Goal: Task Accomplishment & Management: Manage account settings

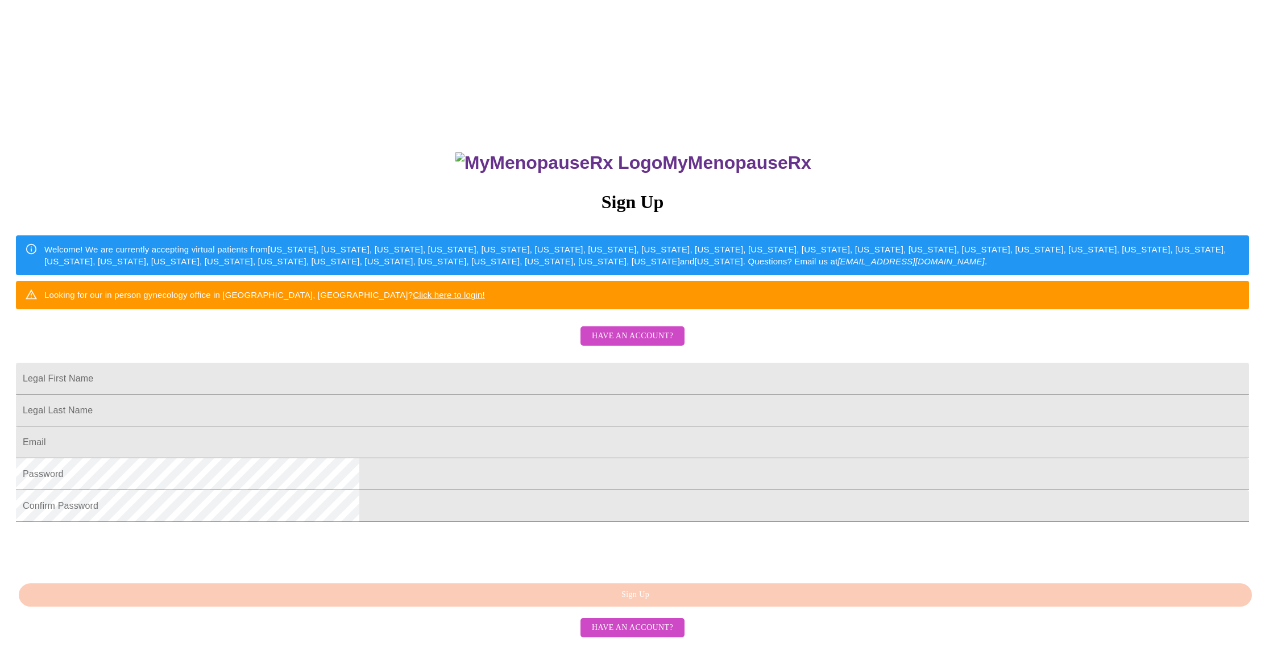
click at [654, 343] on span "Have an account?" at bounding box center [632, 336] width 81 height 14
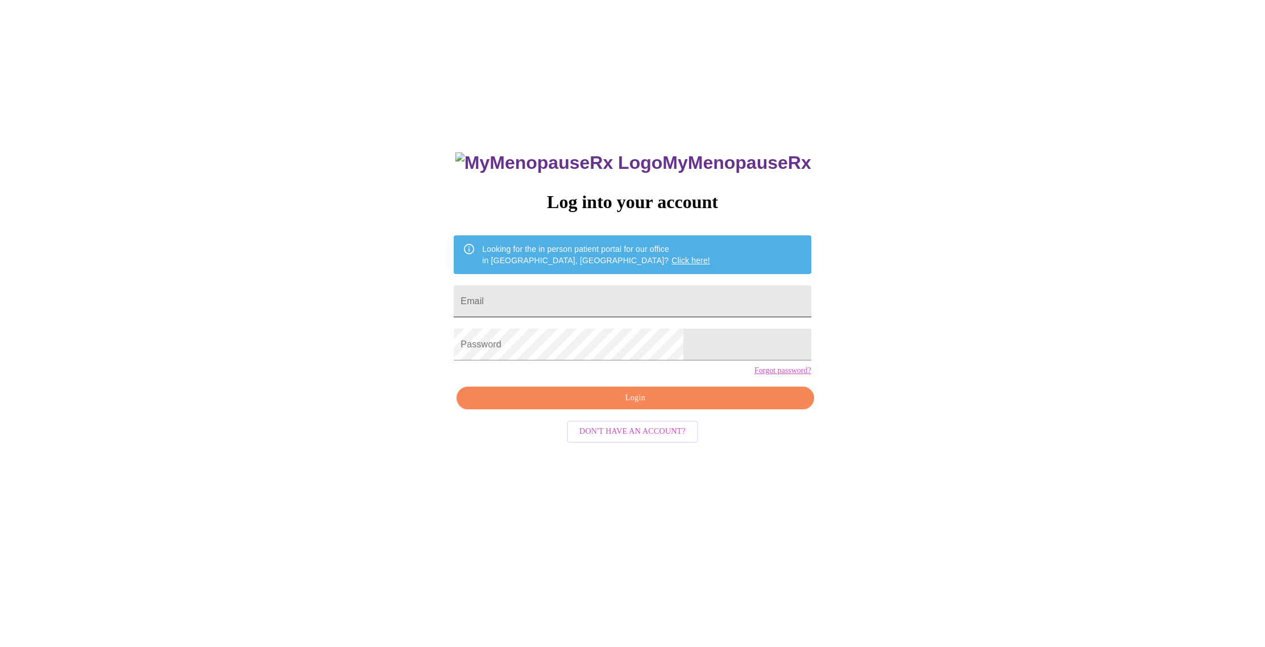
click at [580, 291] on input "Email" at bounding box center [632, 301] width 357 height 32
type input "[EMAIL_ADDRESS][DOMAIN_NAME]"
click at [754, 375] on link "Forgot password?" at bounding box center [782, 370] width 57 height 9
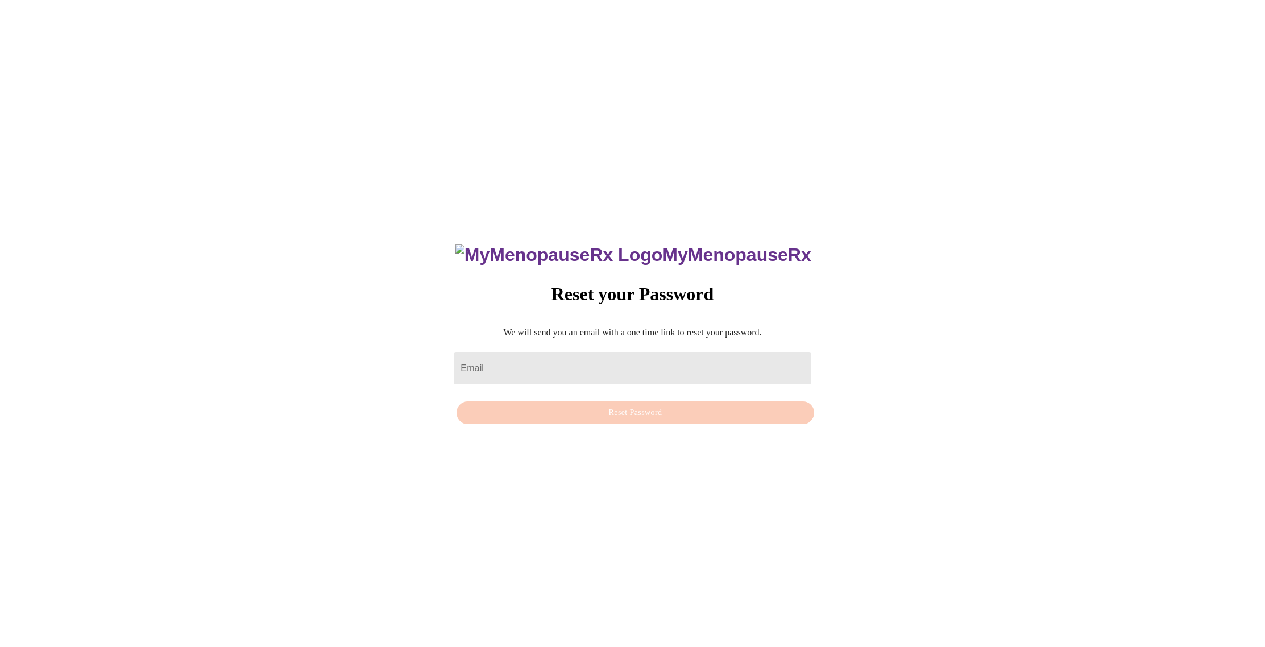
click at [592, 355] on input "Email" at bounding box center [632, 368] width 357 height 32
type input "[EMAIL_ADDRESS][DOMAIN_NAME]"
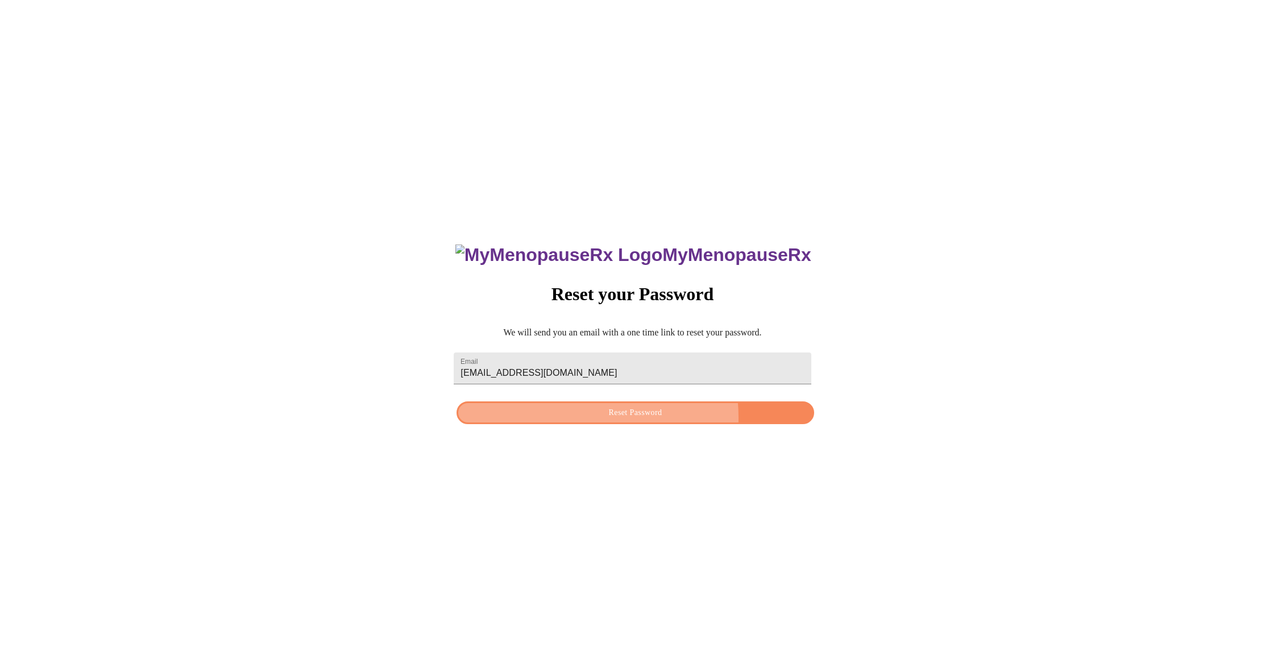
click at [596, 420] on span "Reset Password" at bounding box center [635, 413] width 331 height 14
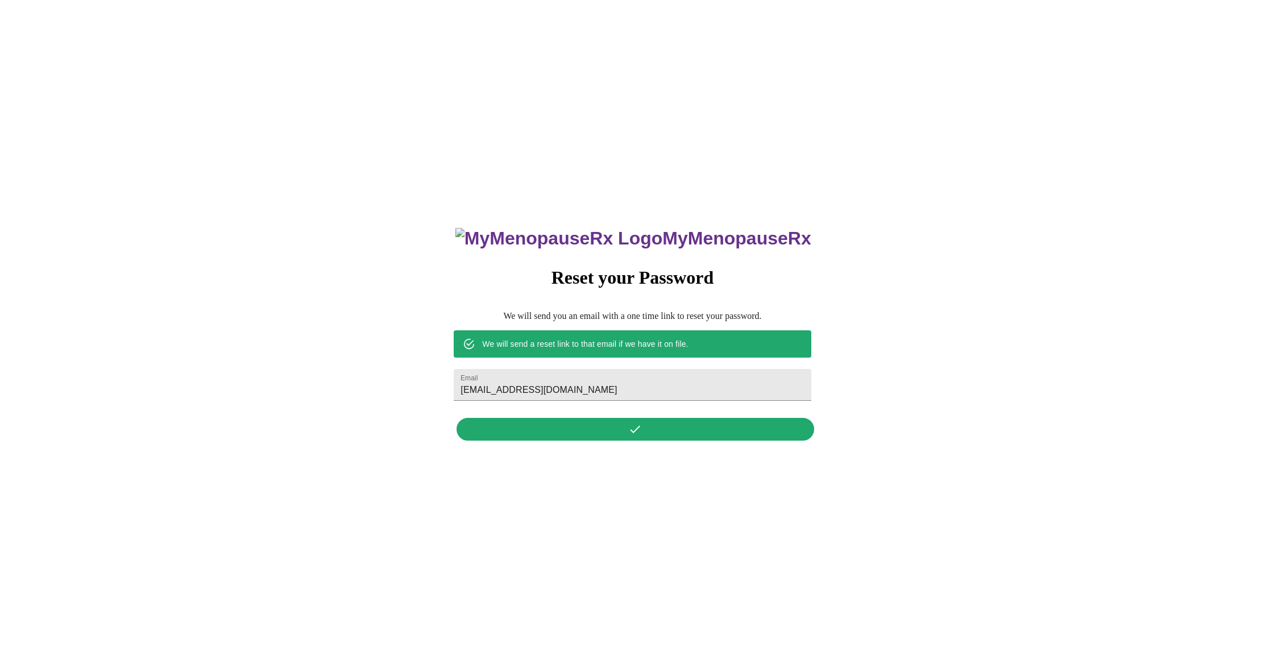
click at [631, 434] on div "MyMenopauseRx Reset your Password We will send you an email with a one time lin…" at bounding box center [632, 328] width 380 height 236
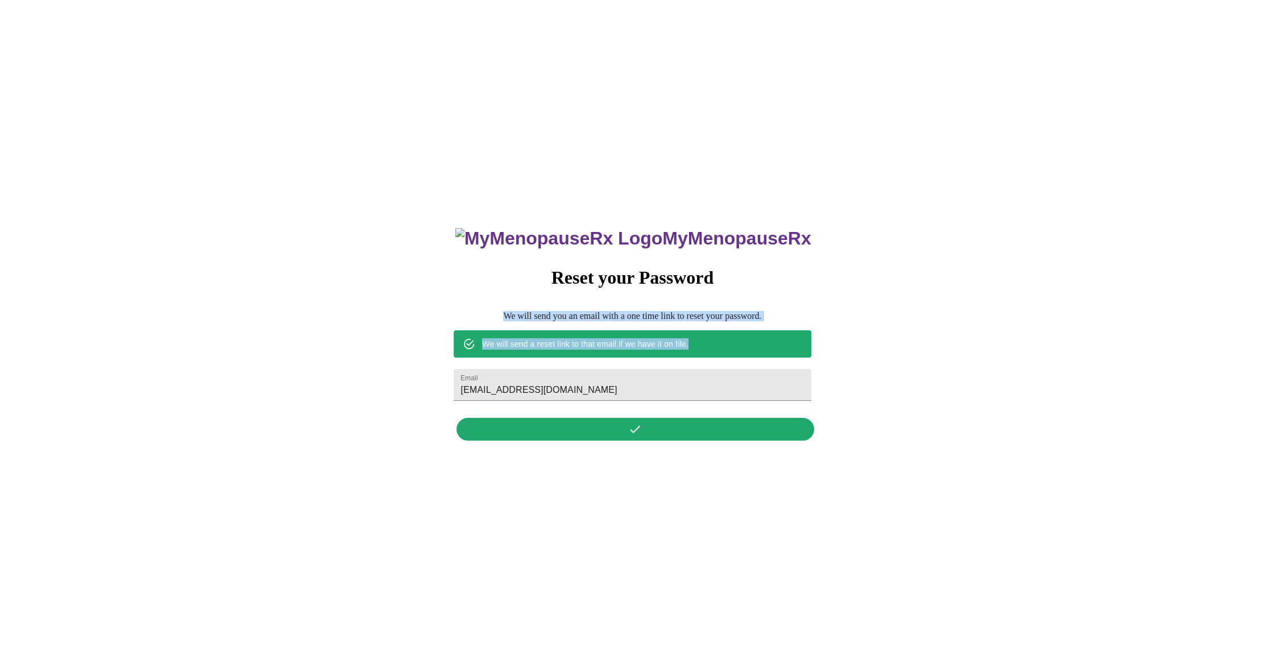
drag, startPoint x: 651, startPoint y: 329, endPoint x: 758, endPoint y: 347, distance: 107.8
click at [755, 348] on div "MyMenopauseRx Reset your Password We will send you an email with a one time lin…" at bounding box center [632, 328] width 380 height 236
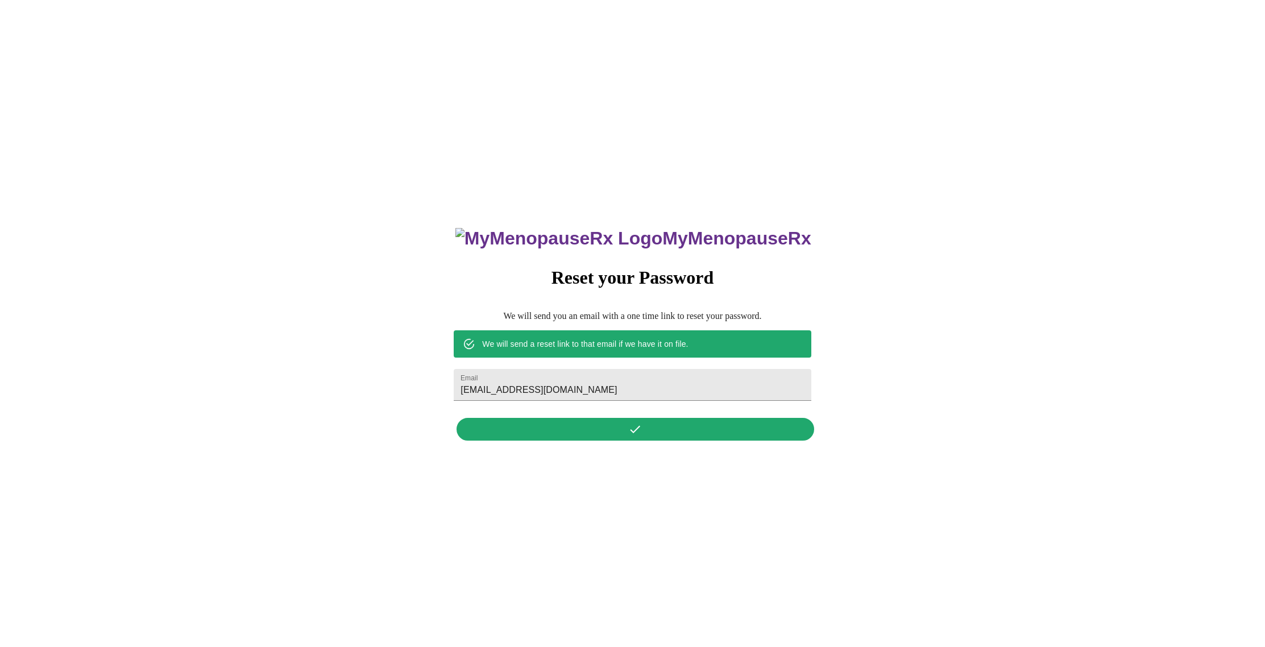
click at [758, 347] on div "We will send a reset link to that email if we have it on file." at bounding box center [632, 343] width 357 height 27
